Goal: Information Seeking & Learning: Learn about a topic

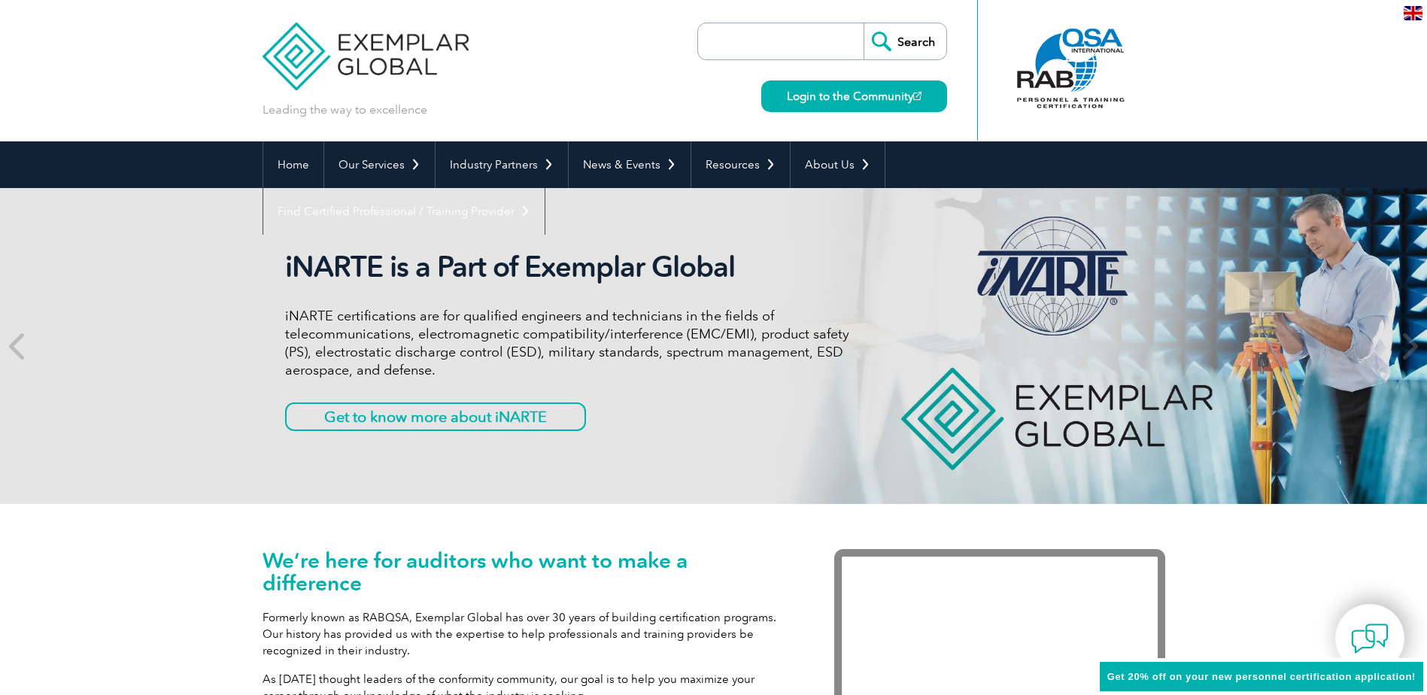
drag, startPoint x: 726, startPoint y: 56, endPoint x: 733, endPoint y: 41, distance: 16.1
click at [727, 54] on input "search" at bounding box center [784, 41] width 158 height 36
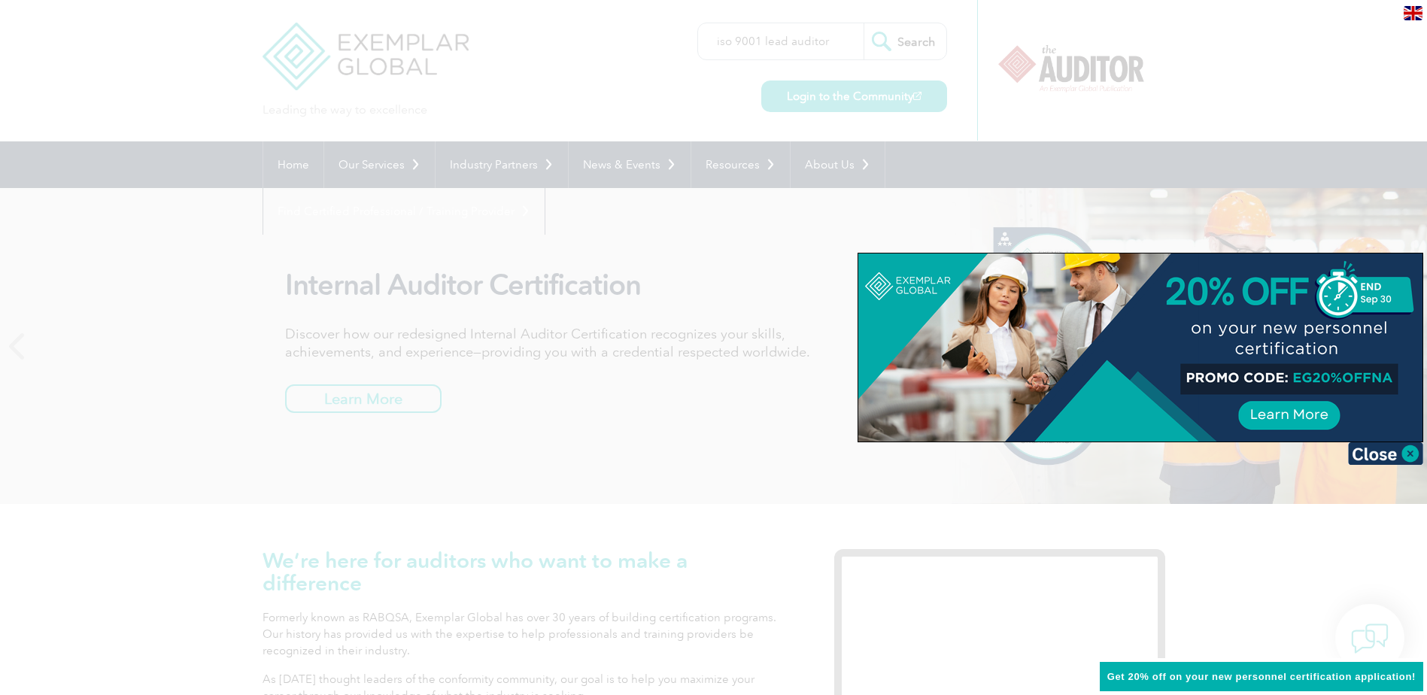
type input "iso 9001 lead auditor"
click at [863, 23] on input "Search" at bounding box center [904, 41] width 83 height 36
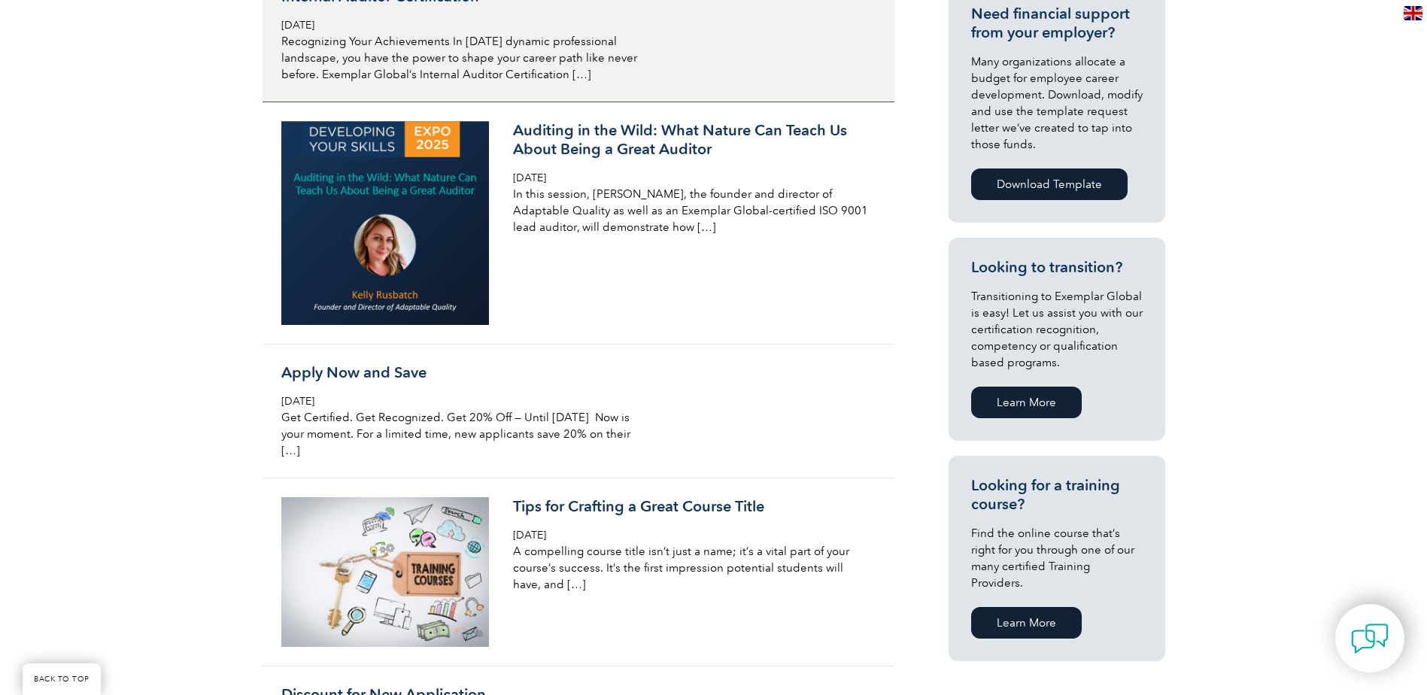
scroll to position [451, 0]
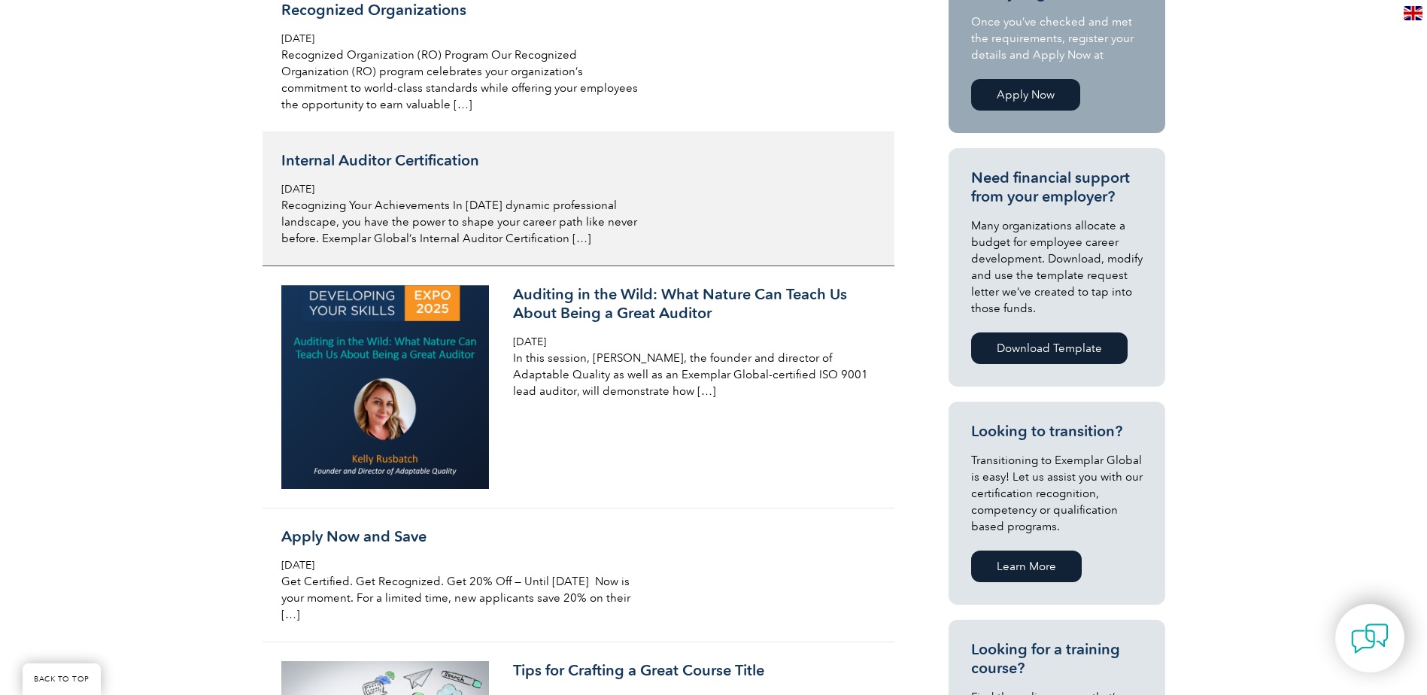
click at [495, 177] on div "Internal Auditor Certification [DATE] Recognizing Your Achievements In [DATE] d…" at bounding box center [459, 199] width 356 height 96
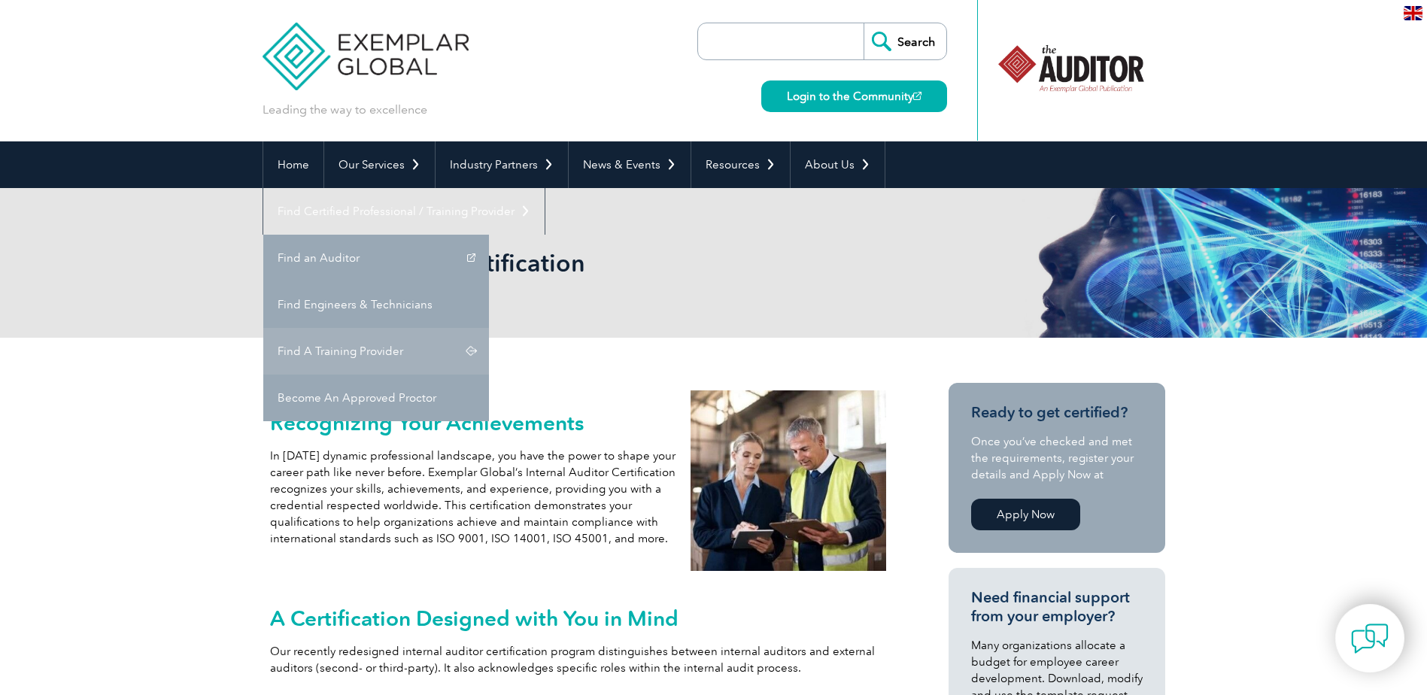
click at [489, 328] on link "Find A Training Provider" at bounding box center [376, 351] width 226 height 47
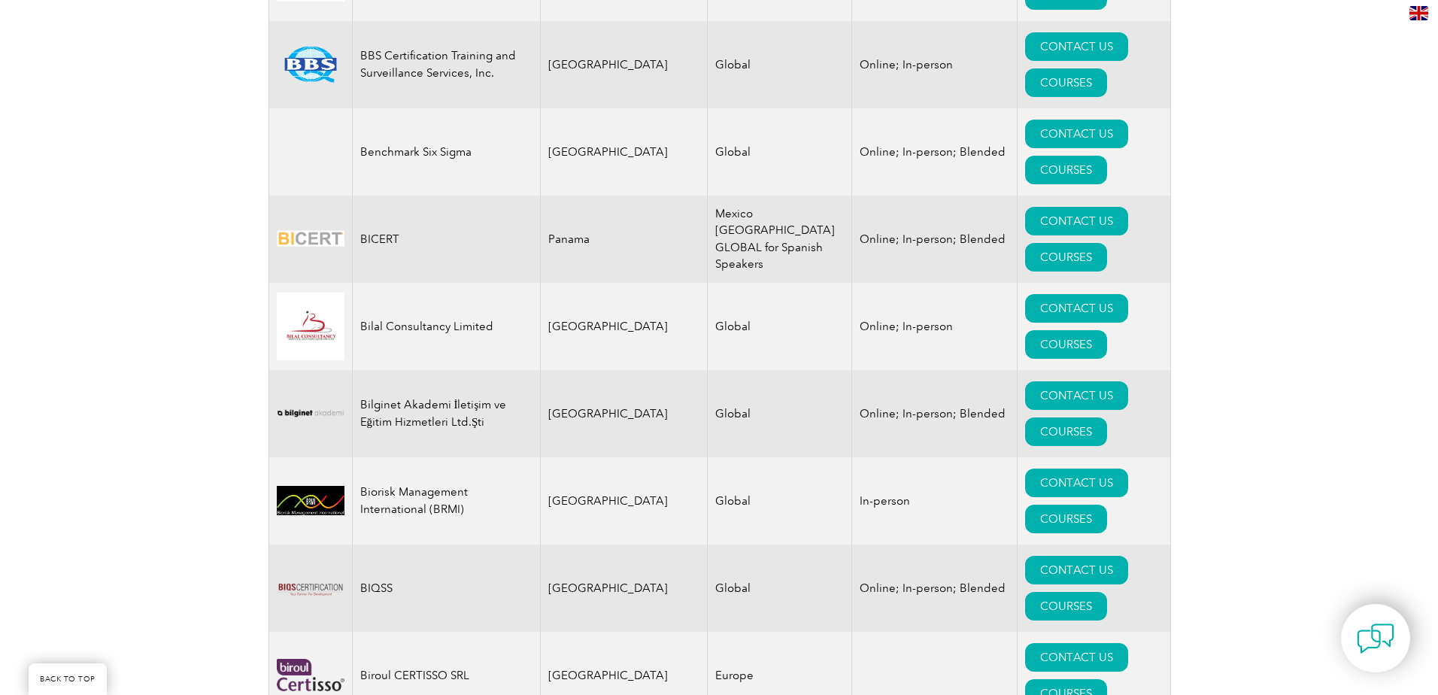
scroll to position [2708, 0]
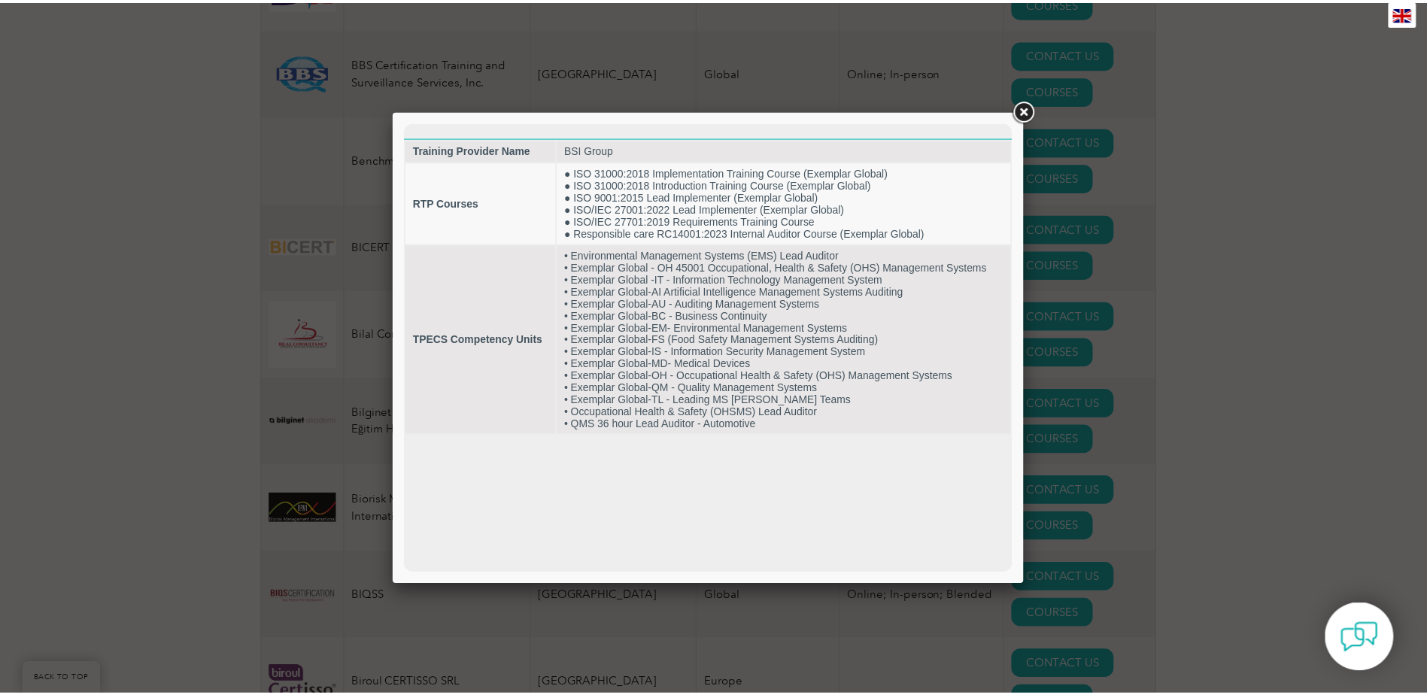
scroll to position [0, 0]
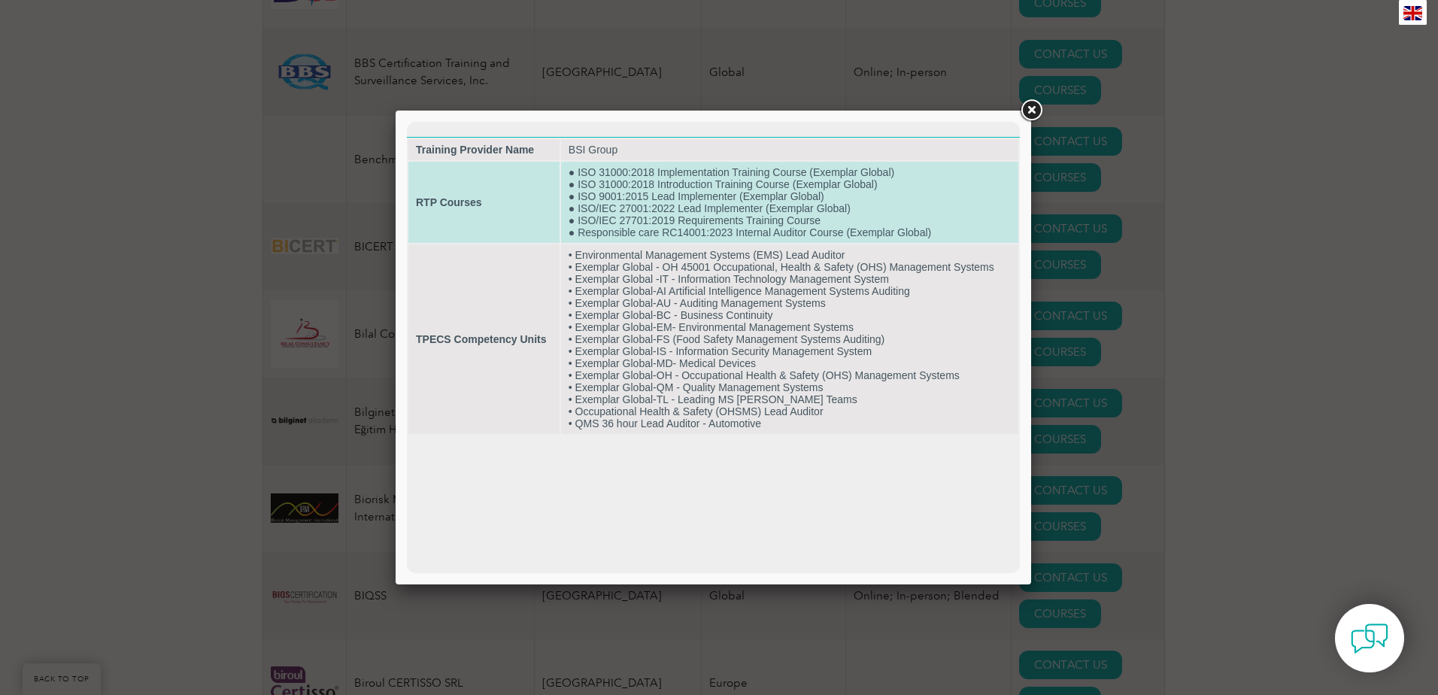
click at [800, 204] on td "● ISO 31000:2018 Implementation Training Course (Exemplar Global) ● ISO 31000:2…" at bounding box center [789, 202] width 457 height 81
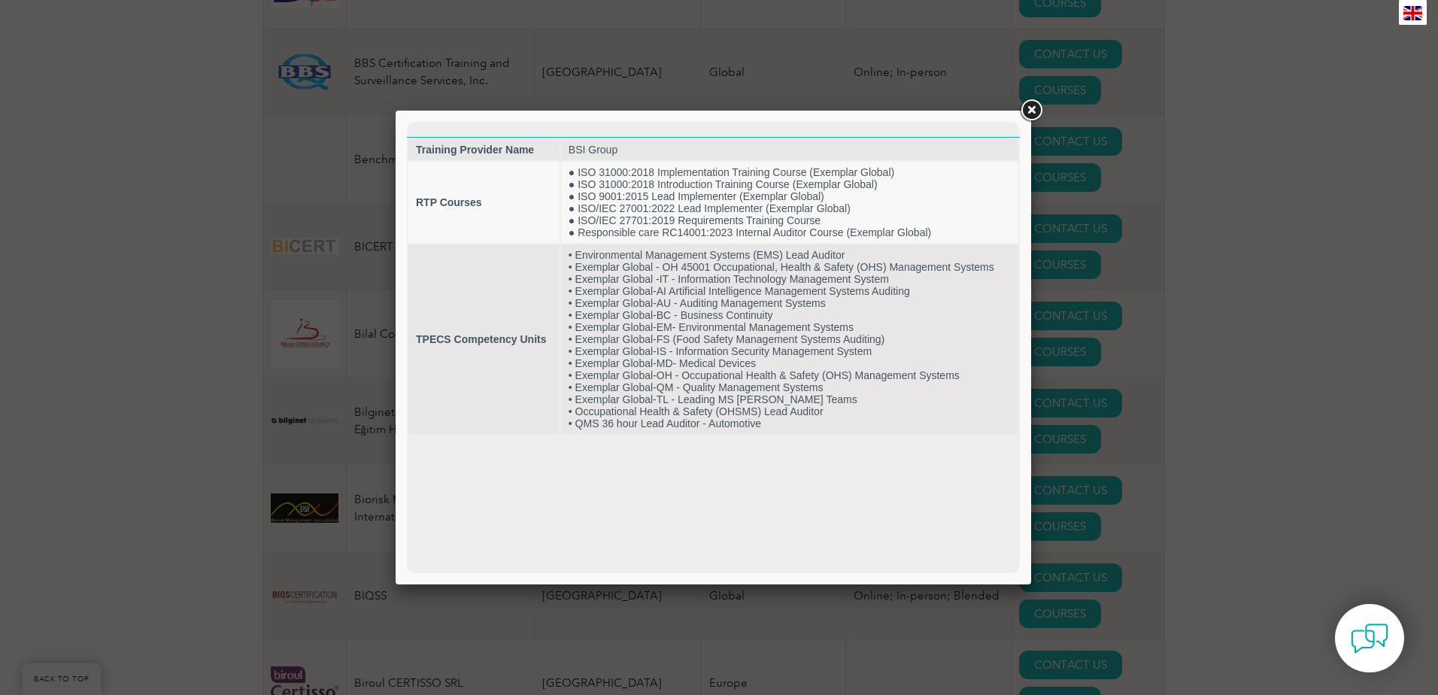
click at [1033, 105] on link at bounding box center [1031, 110] width 27 height 27
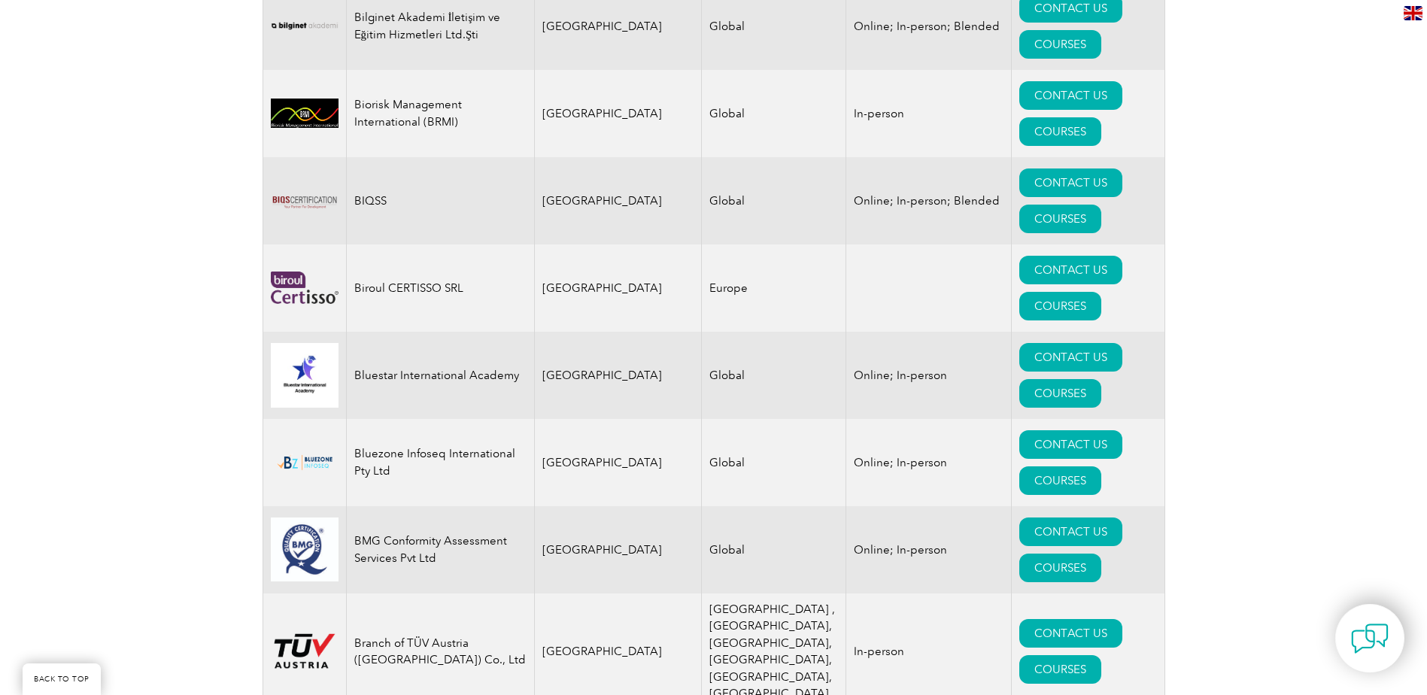
scroll to position [3159, 0]
